Goal: Navigation & Orientation: Find specific page/section

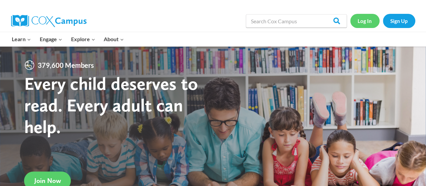
click at [362, 19] on link "Log In" at bounding box center [365, 21] width 29 height 14
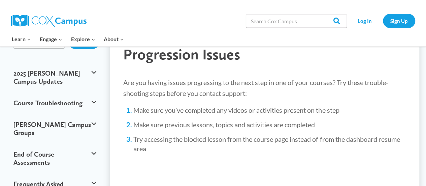
scroll to position [52, 0]
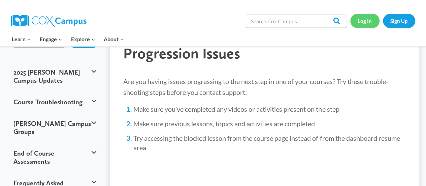
click at [365, 23] on link "Log In" at bounding box center [365, 21] width 29 height 14
click at [217, 84] on p "Are you having issues progressing to the next step in one of your courses? Try …" at bounding box center [264, 87] width 283 height 22
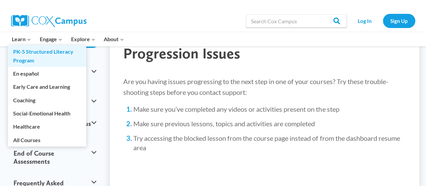
click at [29, 54] on link "PK-5 Structured Literacy Program" at bounding box center [47, 56] width 79 height 22
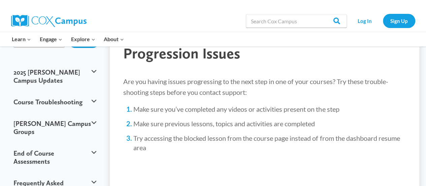
click at [181, 21] on div "Search in https://coxcampus.org/ Search Search Log In Sign Up" at bounding box center [290, 21] width 249 height 22
click at [367, 23] on link "Log In" at bounding box center [365, 21] width 29 height 14
